Goal: Task Accomplishment & Management: Use online tool/utility

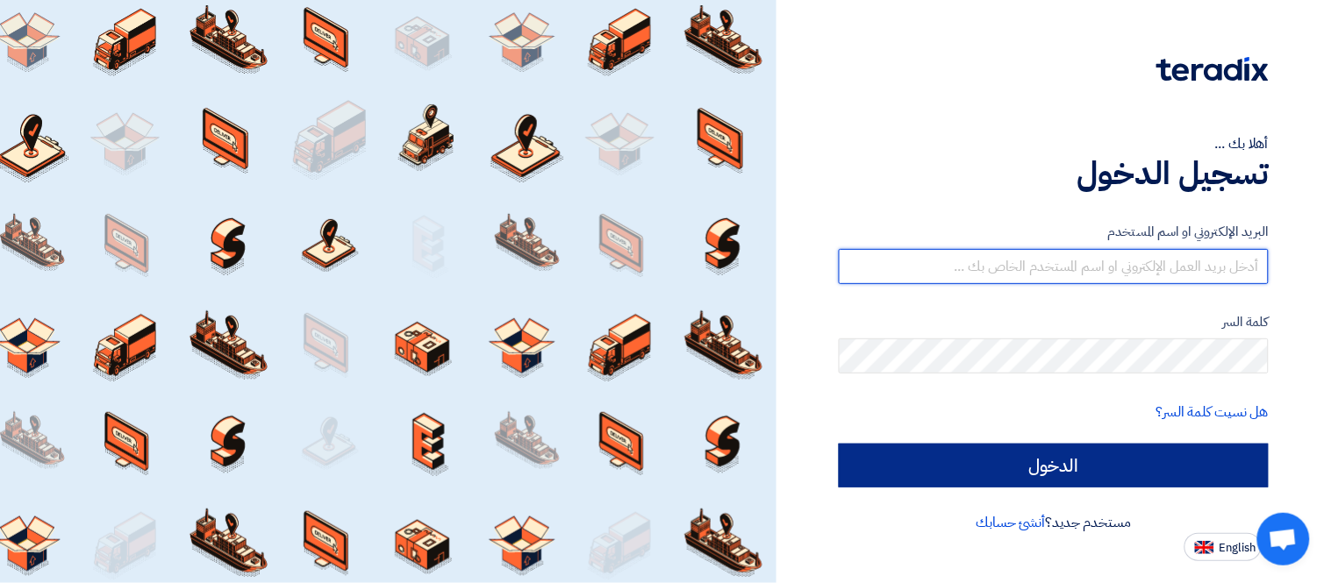
type input "[EMAIL_ADDRESS][DOMAIN_NAME]"
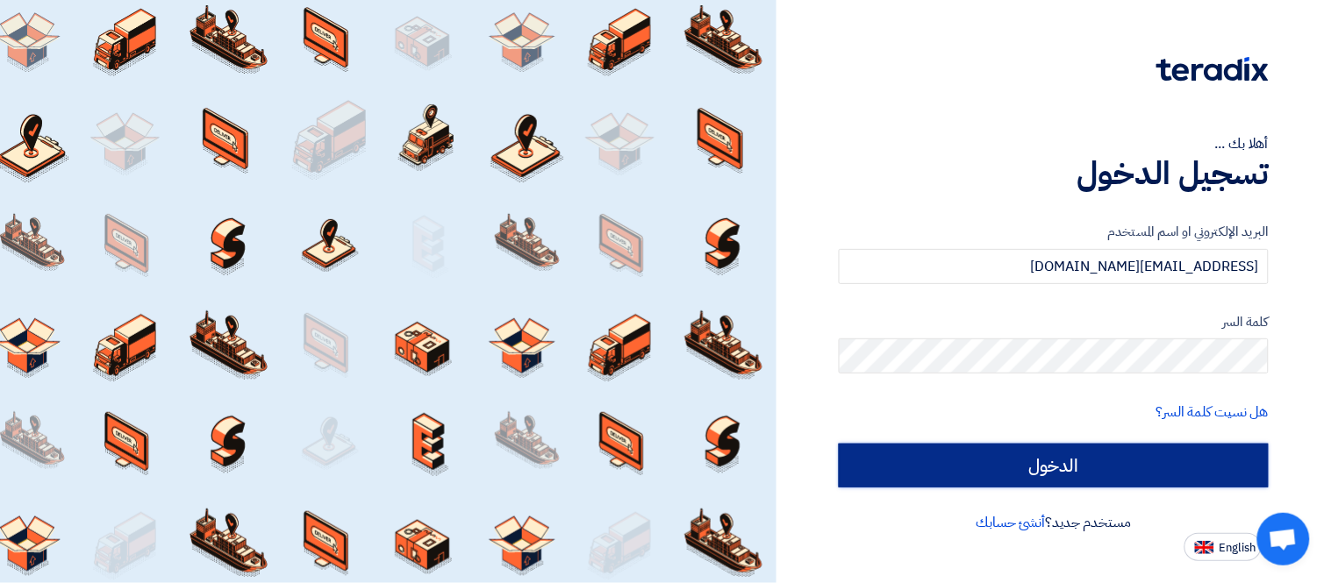
click at [1155, 467] on input "الدخول" at bounding box center [1054, 466] width 430 height 44
type input "Sign in"
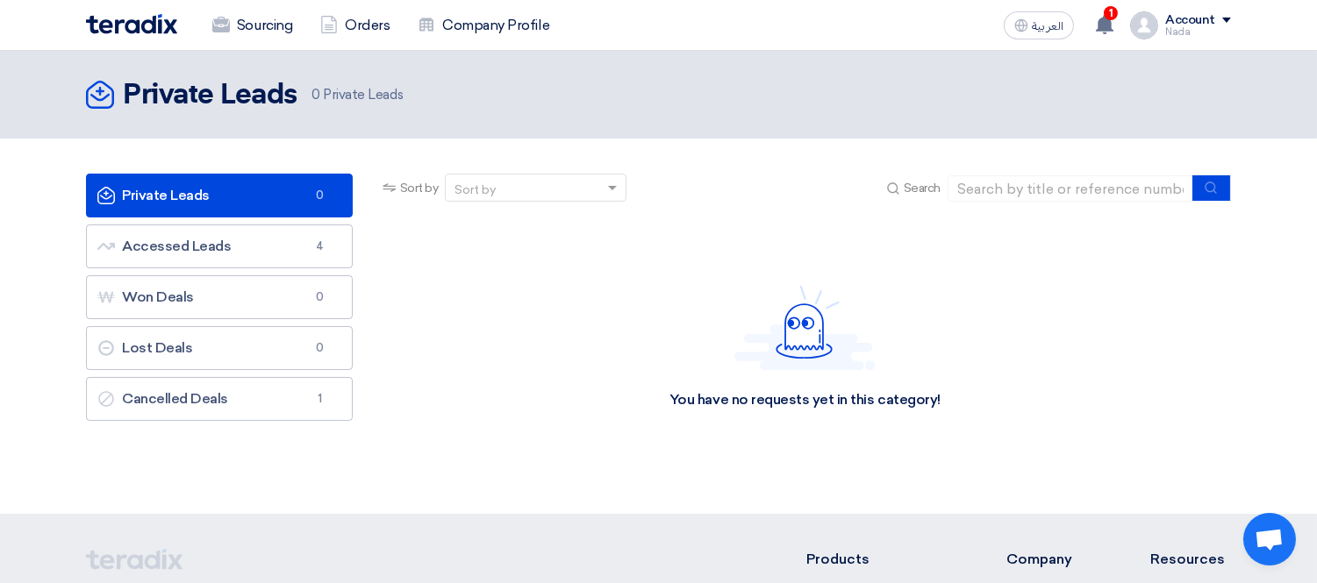
click at [259, 187] on link "Private Leads Private Leads 0" at bounding box center [219, 196] width 267 height 44
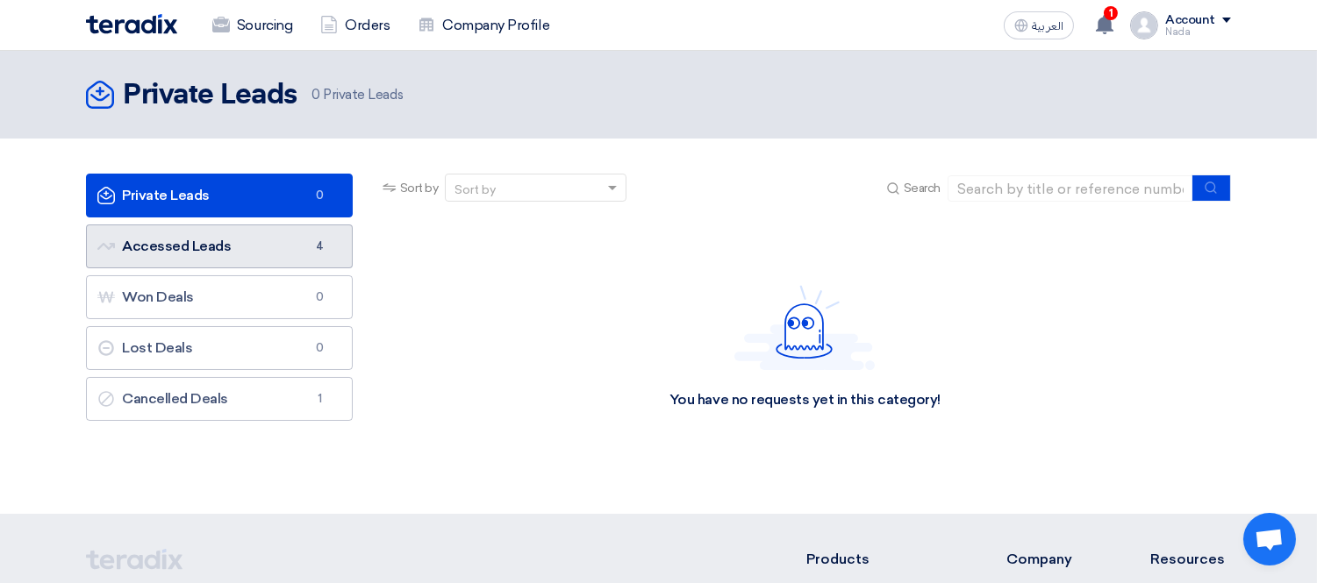
click at [257, 240] on link "Accessed Leads Accessed Leads 4" at bounding box center [219, 247] width 267 height 44
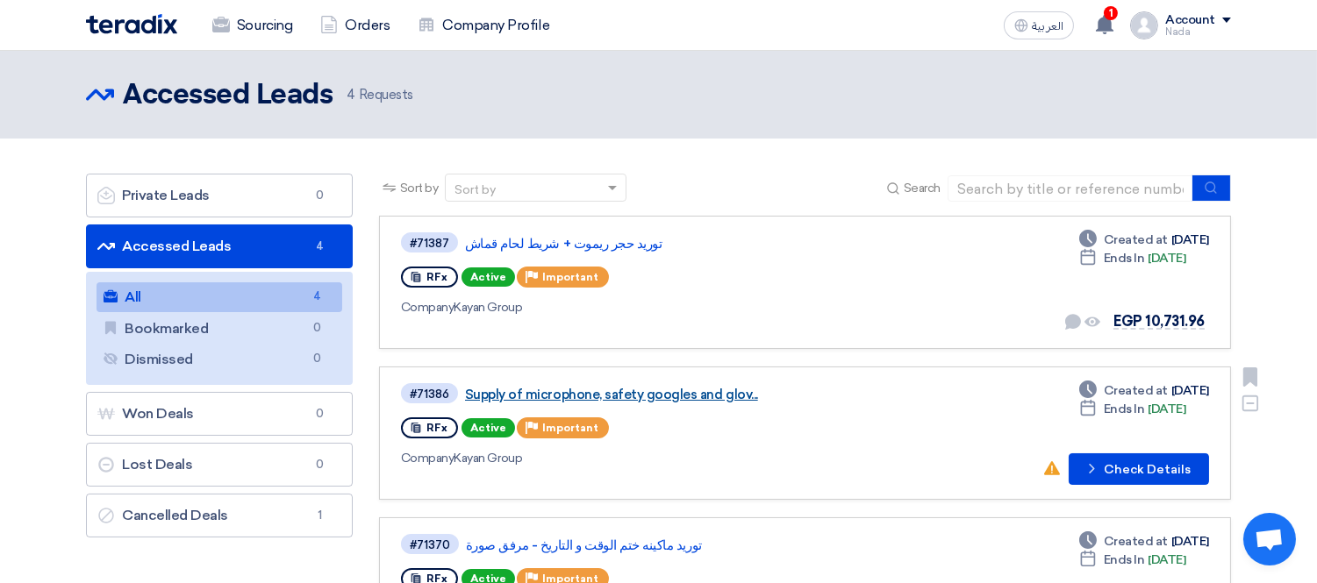
click at [688, 387] on link "Supply of microphone, safety googles and glov..." at bounding box center [684, 395] width 439 height 16
